Goal: Transaction & Acquisition: Purchase product/service

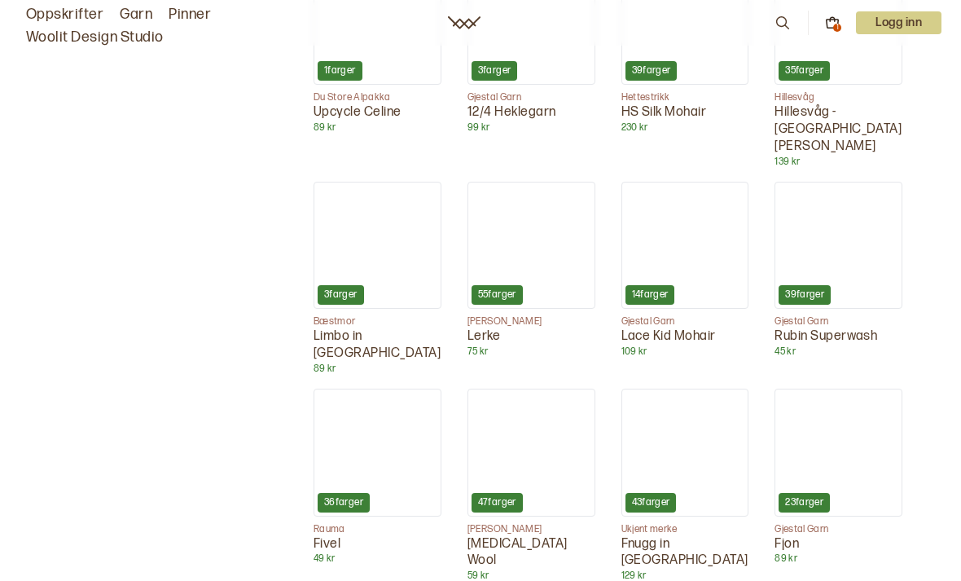
scroll to position [2071, 0]
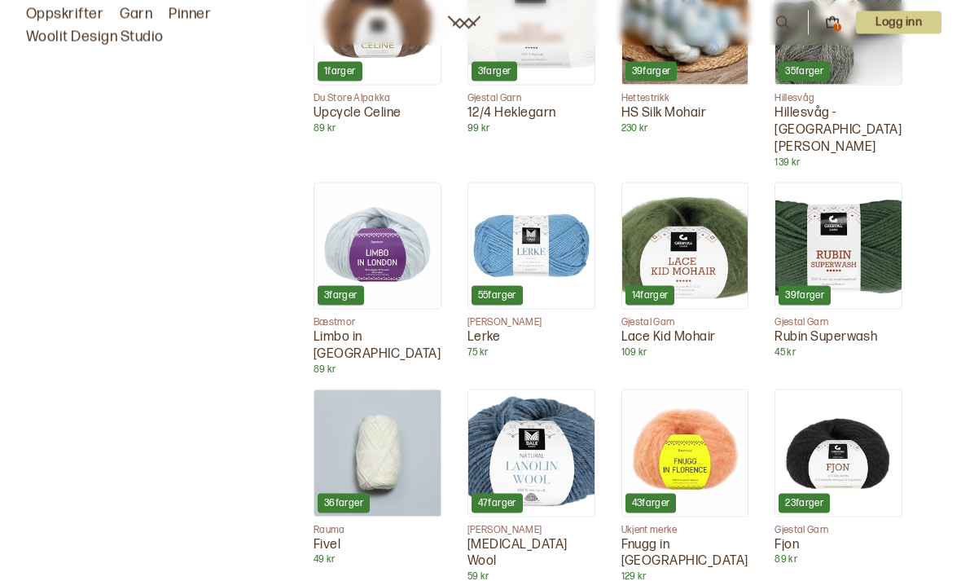
click at [703, 390] on img at bounding box center [685, 453] width 126 height 126
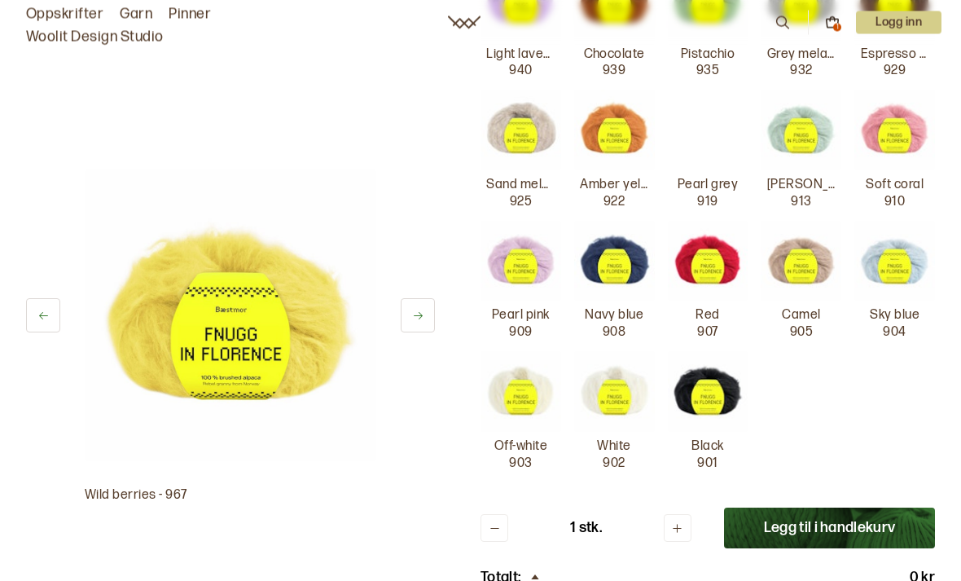
click at [617, 399] on img at bounding box center [614, 392] width 81 height 81
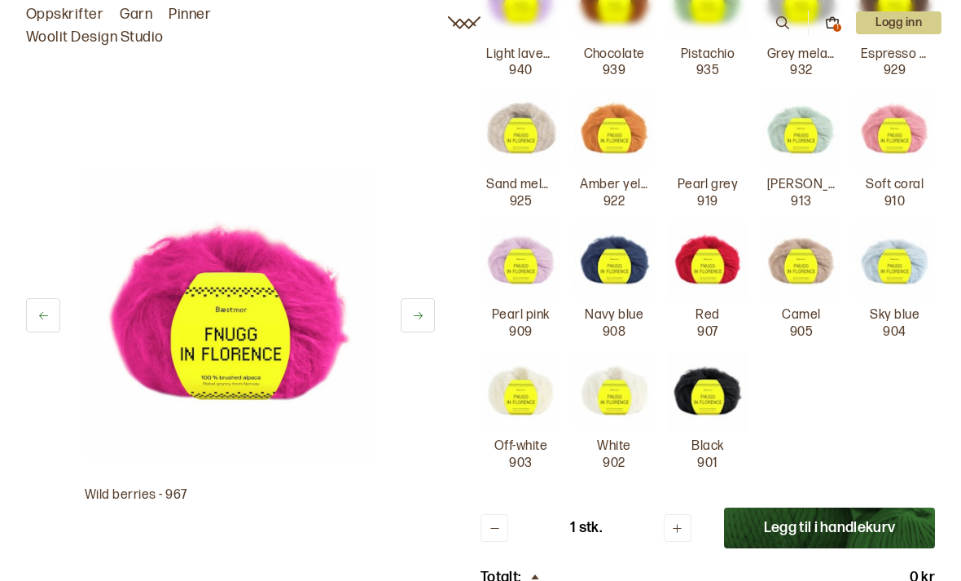
click at [613, 389] on img at bounding box center [614, 391] width 81 height 81
click at [681, 522] on icon at bounding box center [677, 528] width 12 height 12
click at [671, 522] on icon at bounding box center [677, 528] width 12 height 12
click at [676, 522] on icon at bounding box center [677, 528] width 12 height 12
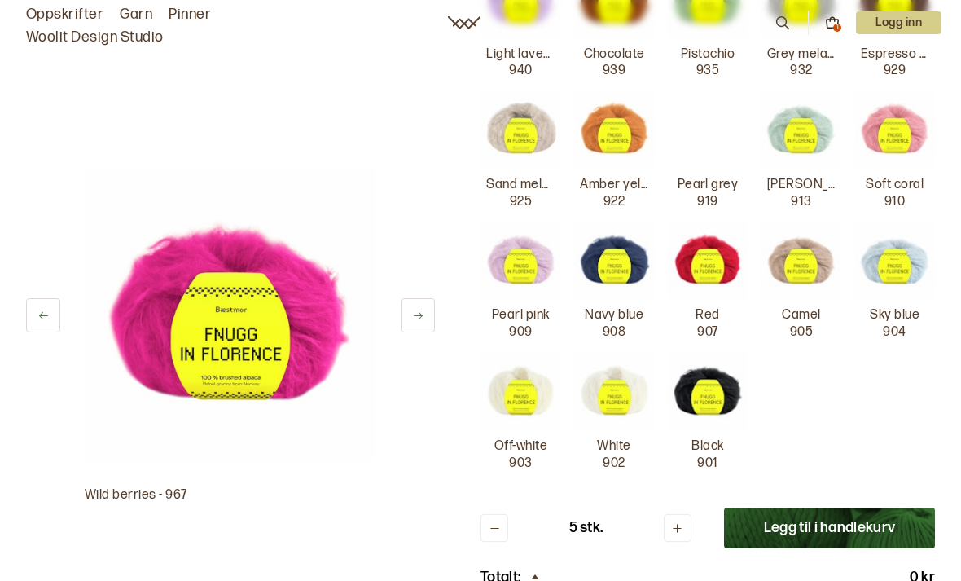
click at [676, 522] on icon at bounding box center [677, 528] width 12 height 12
click at [677, 524] on icon at bounding box center [677, 528] width 9 height 9
click at [675, 522] on icon at bounding box center [677, 528] width 12 height 12
click at [674, 522] on icon at bounding box center [677, 528] width 12 height 12
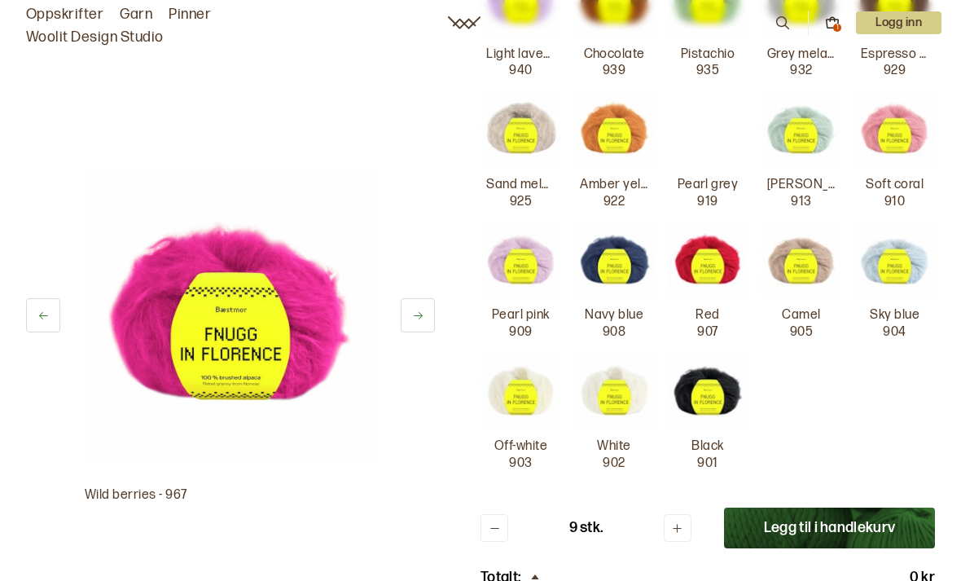
click at [672, 522] on icon at bounding box center [677, 528] width 12 height 12
click at [490, 525] on button at bounding box center [494, 528] width 28 height 28
click at [839, 520] on button "Legg til i handlekurv" at bounding box center [829, 527] width 211 height 41
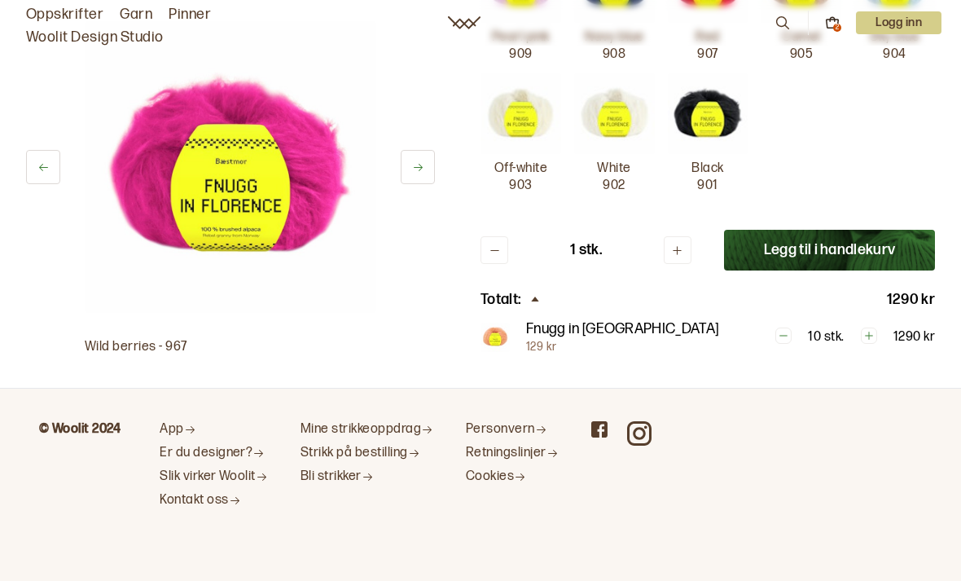
scroll to position [0, 0]
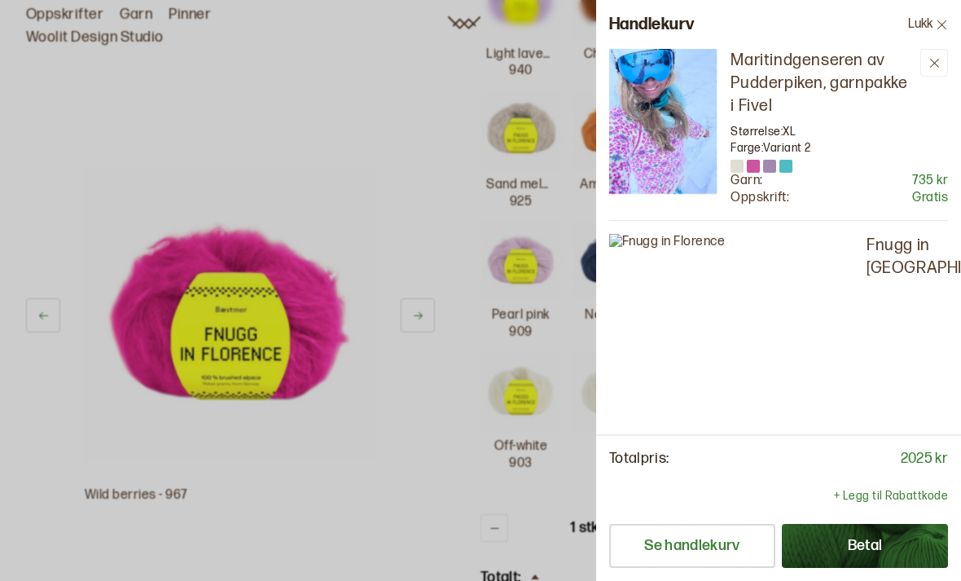
click at [862, 504] on p "+ Legg til Rabattkode" at bounding box center [891, 496] width 114 height 16
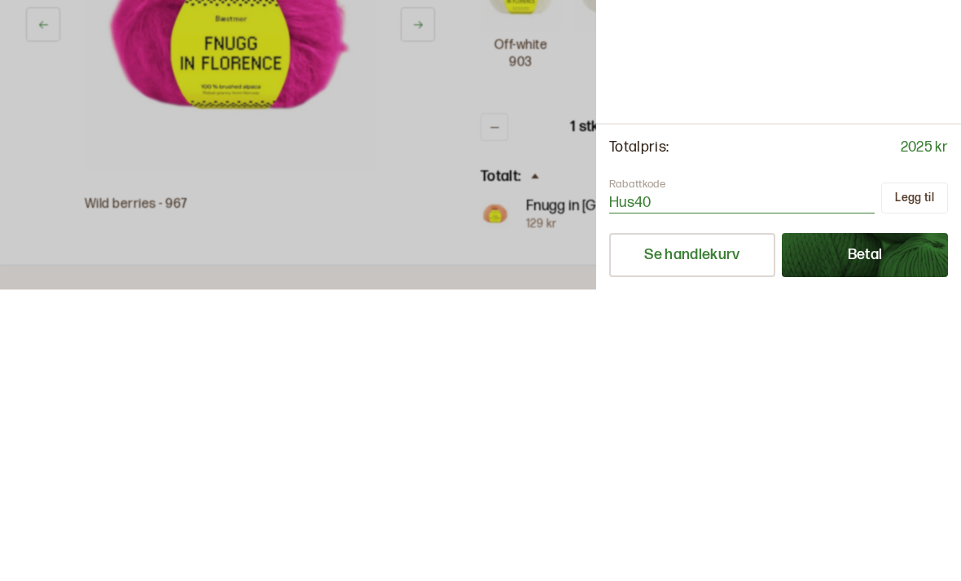
click at [916, 473] on button "Legg til" at bounding box center [914, 488] width 67 height 31
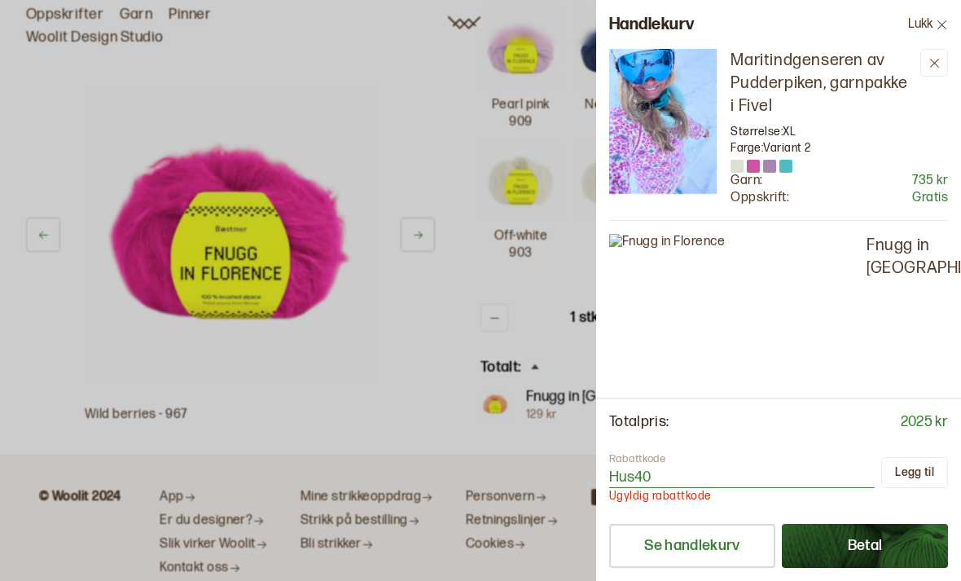
click at [675, 488] on input "Hus40" at bounding box center [741, 477] width 265 height 20
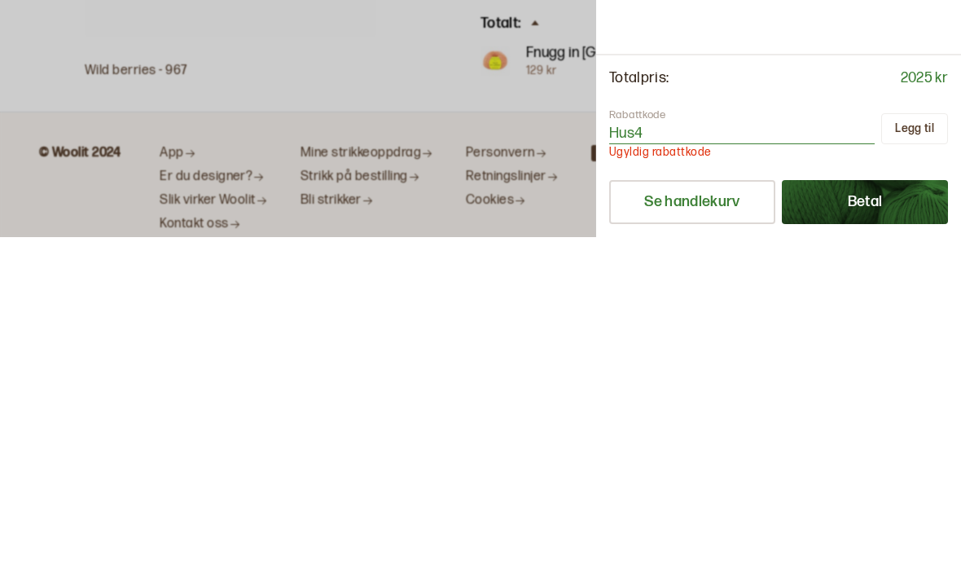
scroll to position [262, 0]
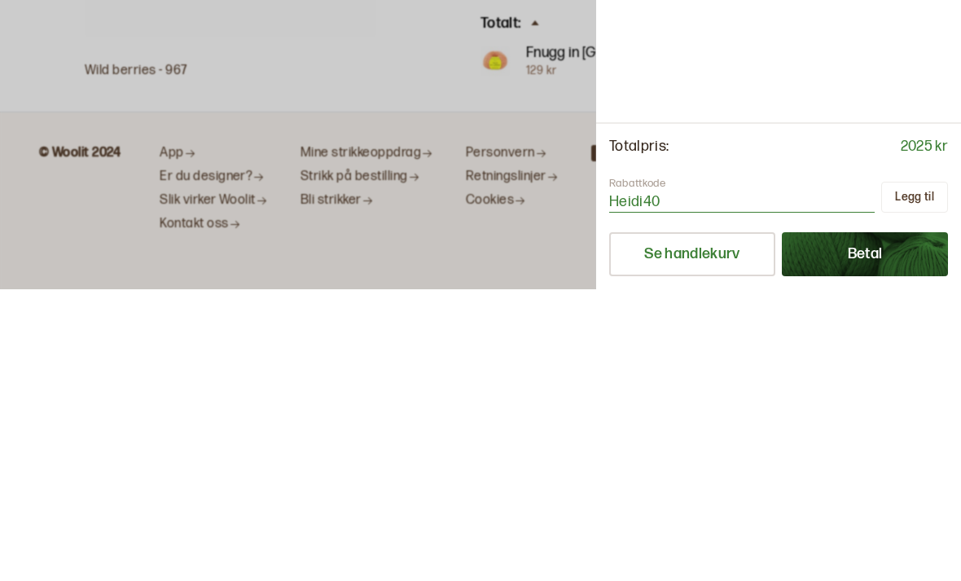
click at [925, 473] on button "Legg til" at bounding box center [914, 488] width 67 height 31
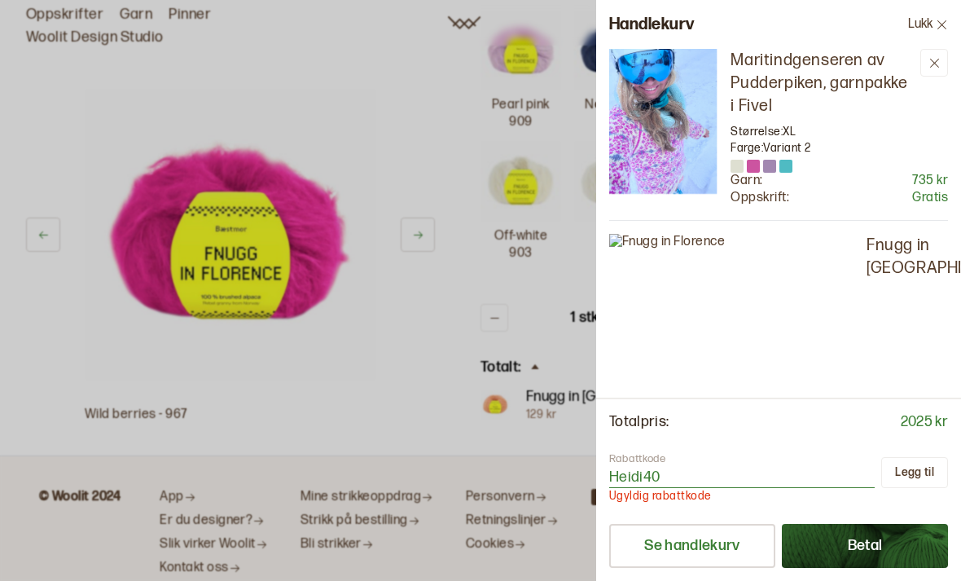
click at [678, 488] on input "Heidi40" at bounding box center [741, 477] width 265 height 20
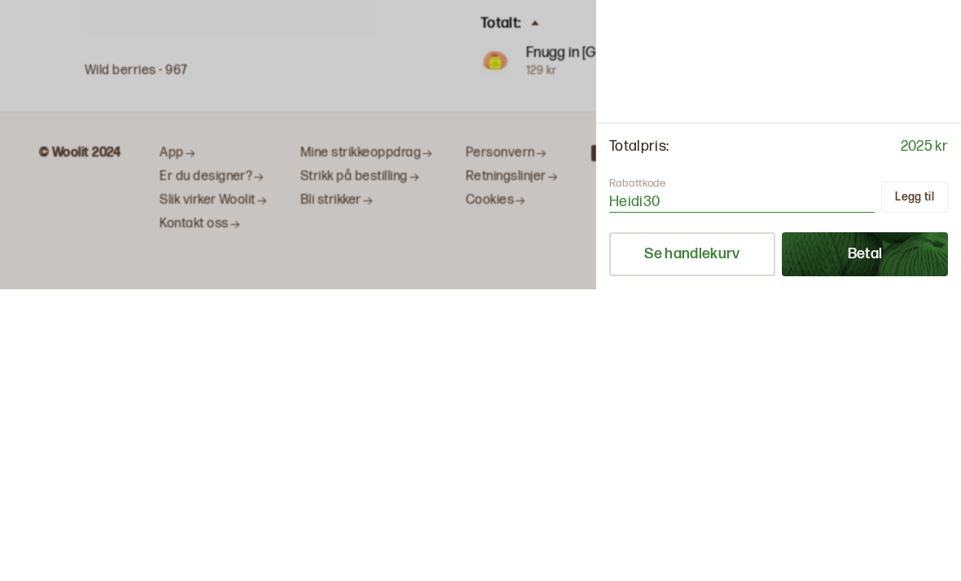
click at [918, 473] on button "Legg til" at bounding box center [914, 488] width 67 height 31
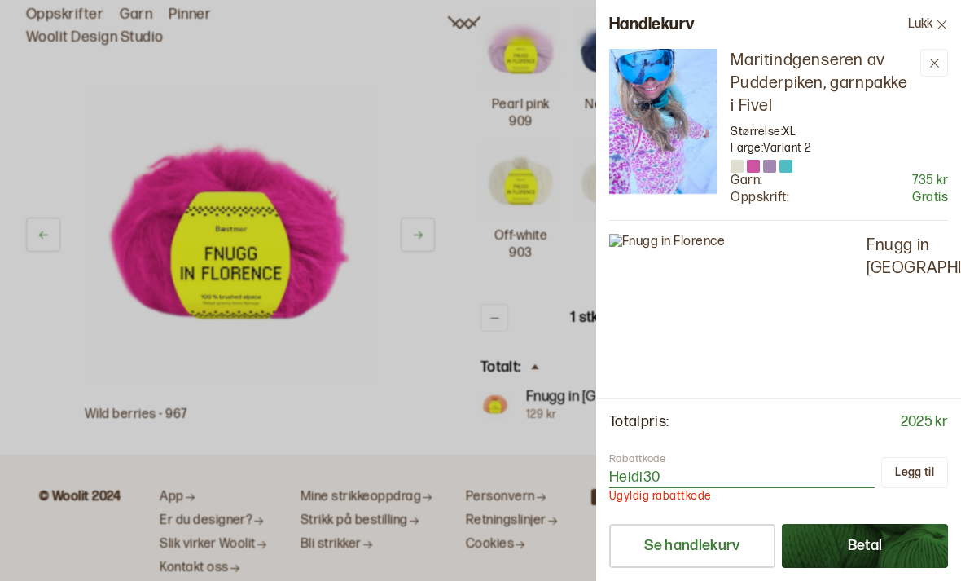
click at [682, 488] on input "Heidi30" at bounding box center [741, 477] width 265 height 20
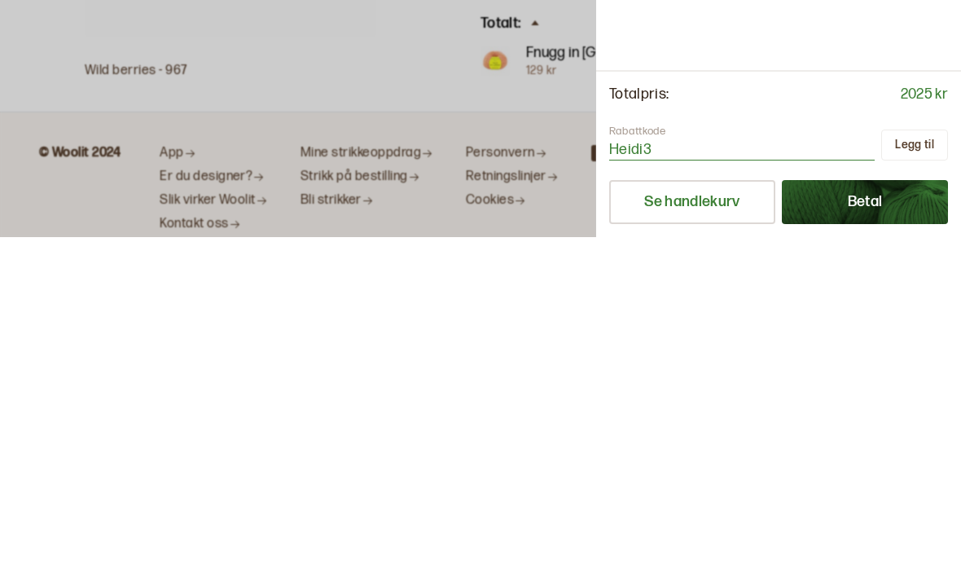
scroll to position [262, 0]
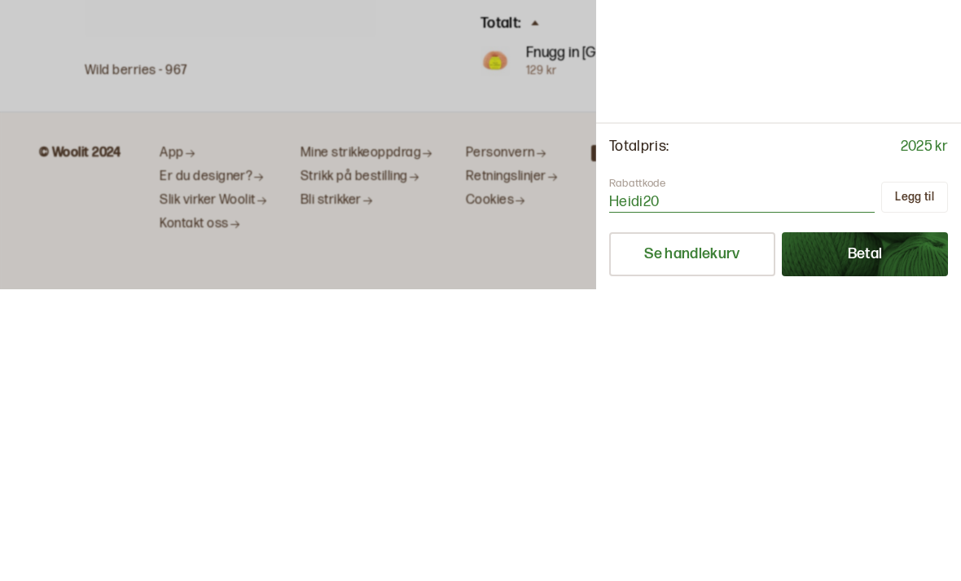
type input "Heidi20"
click at [907, 473] on button "Legg til" at bounding box center [914, 488] width 67 height 31
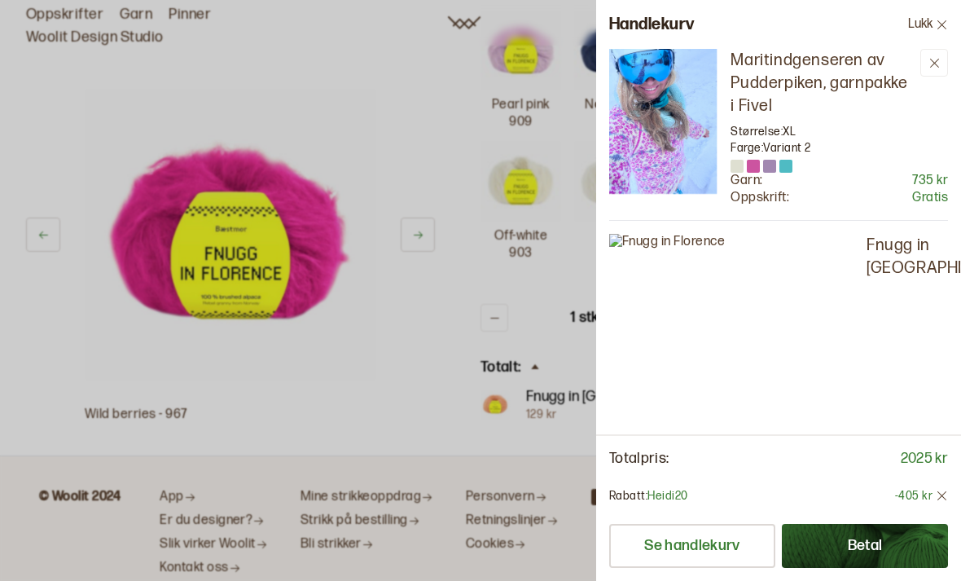
click at [702, 504] on div "Rabatt: Heidi20 -405 kr" at bounding box center [778, 496] width 339 height 16
click at [938, 502] on icon at bounding box center [942, 496] width 12 height 12
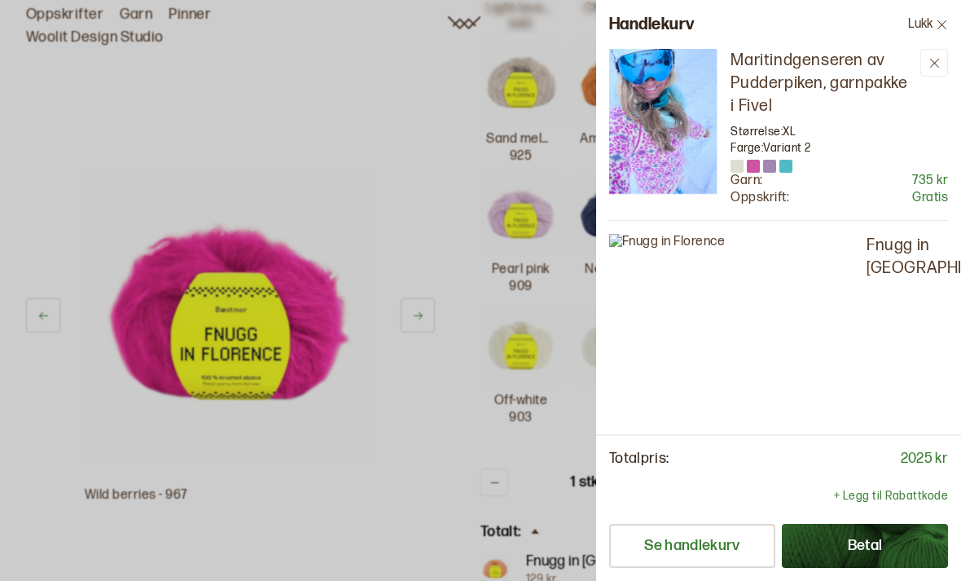
scroll to position [0, 0]
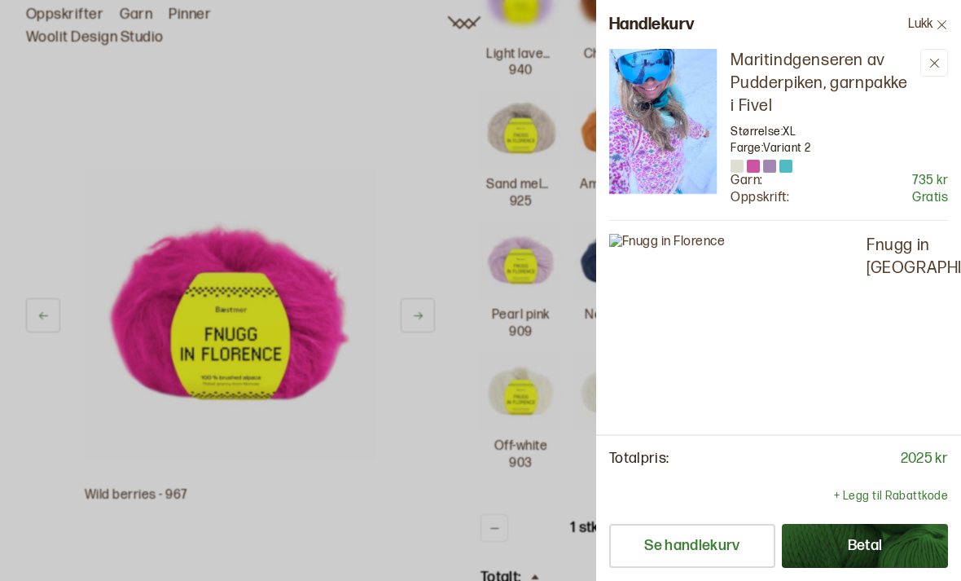
click at [927, 24] on button "Lukk" at bounding box center [928, 24] width 66 height 49
